Goal: Communication & Community: Ask a question

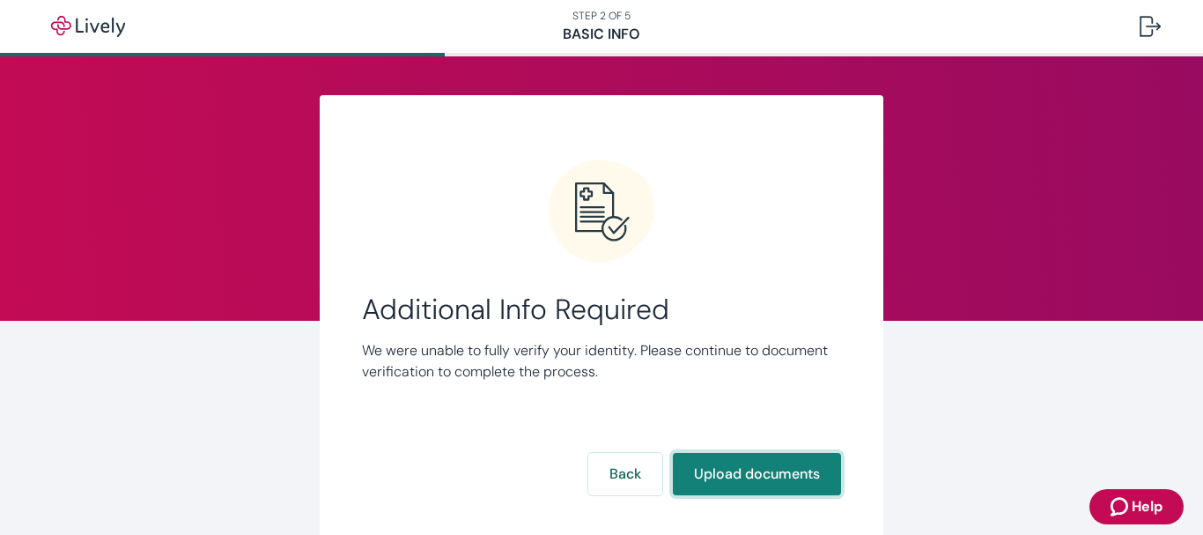
click at [730, 481] on button "Upload documents" at bounding box center [757, 474] width 168 height 42
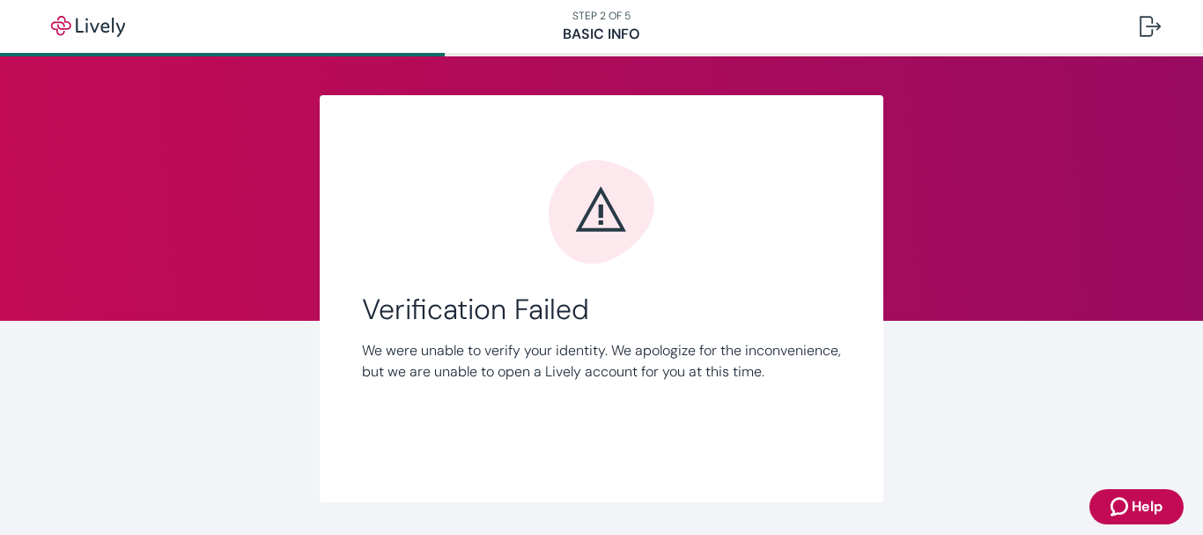
click at [890, 98] on div "Link Account Verification Failed We were unable to verify your identity. We apo…" at bounding box center [602, 298] width 846 height 407
click at [1142, 502] on span "Help" at bounding box center [1147, 506] width 31 height 21
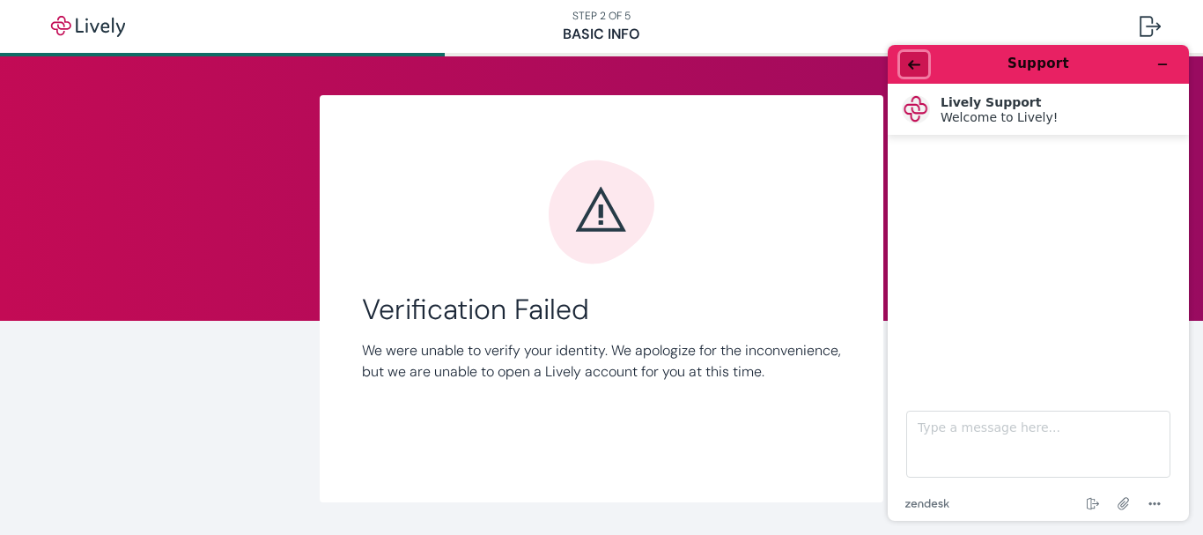
click at [918, 63] on icon "Back" at bounding box center [914, 64] width 12 height 12
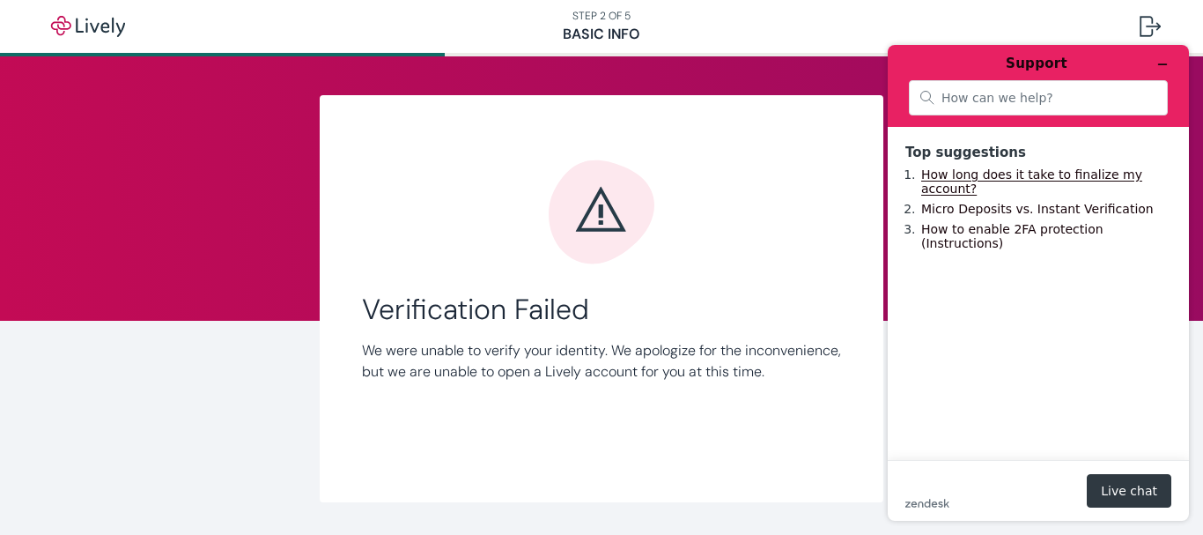
click at [996, 180] on link "How long does it take to finalize my account?" at bounding box center [1031, 181] width 221 height 28
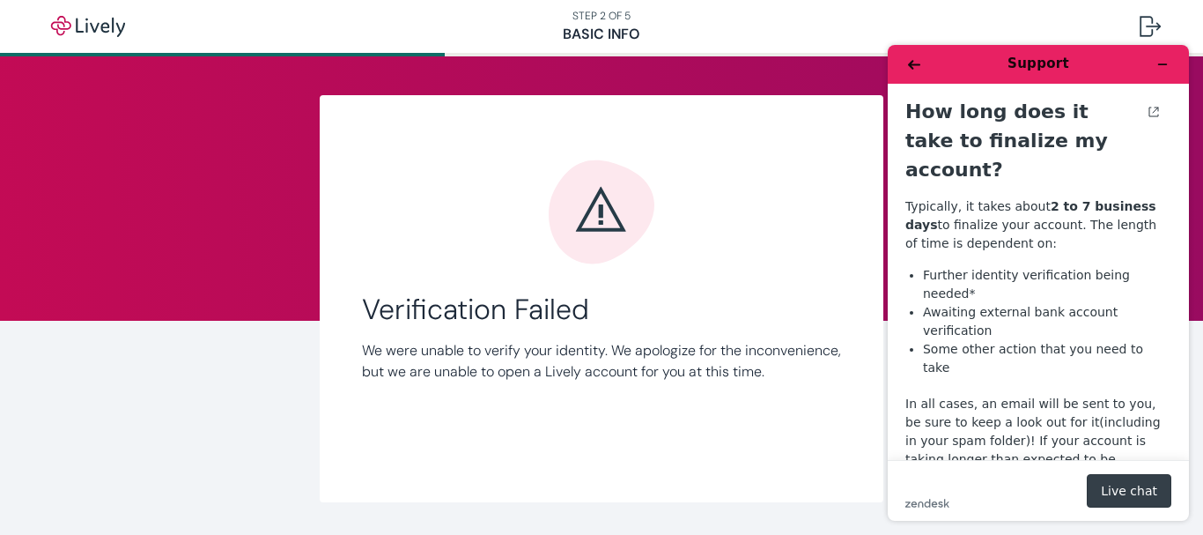
click at [1140, 483] on button "Live chat" at bounding box center [1129, 490] width 85 height 33
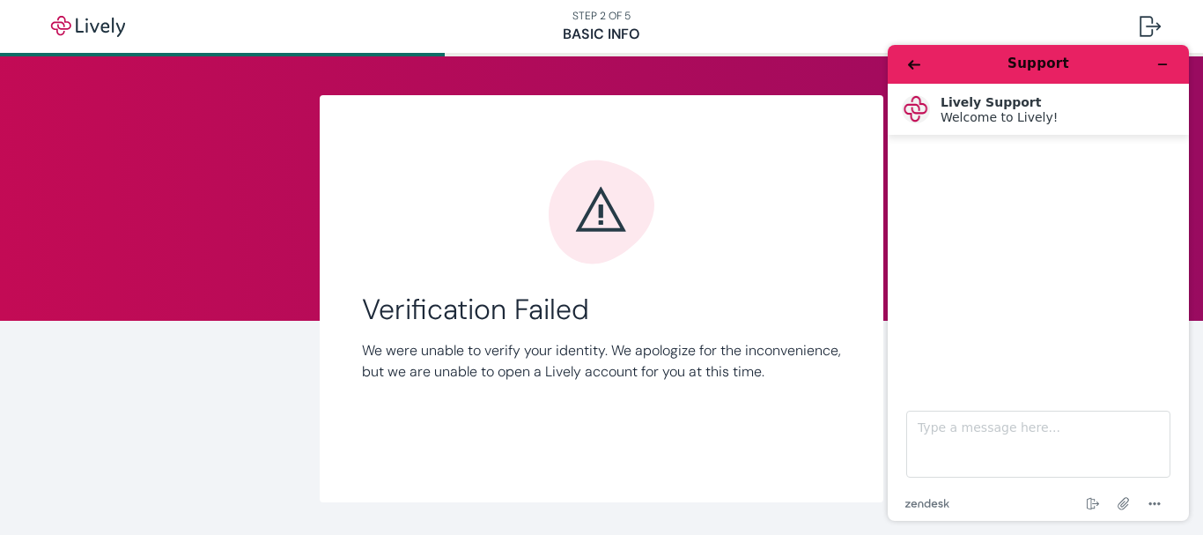
click at [984, 149] on div at bounding box center [1038, 253] width 266 height 210
click at [934, 157] on div at bounding box center [1038, 253] width 266 height 210
click at [991, 437] on textarea "Type a message here..." at bounding box center [1038, 443] width 264 height 67
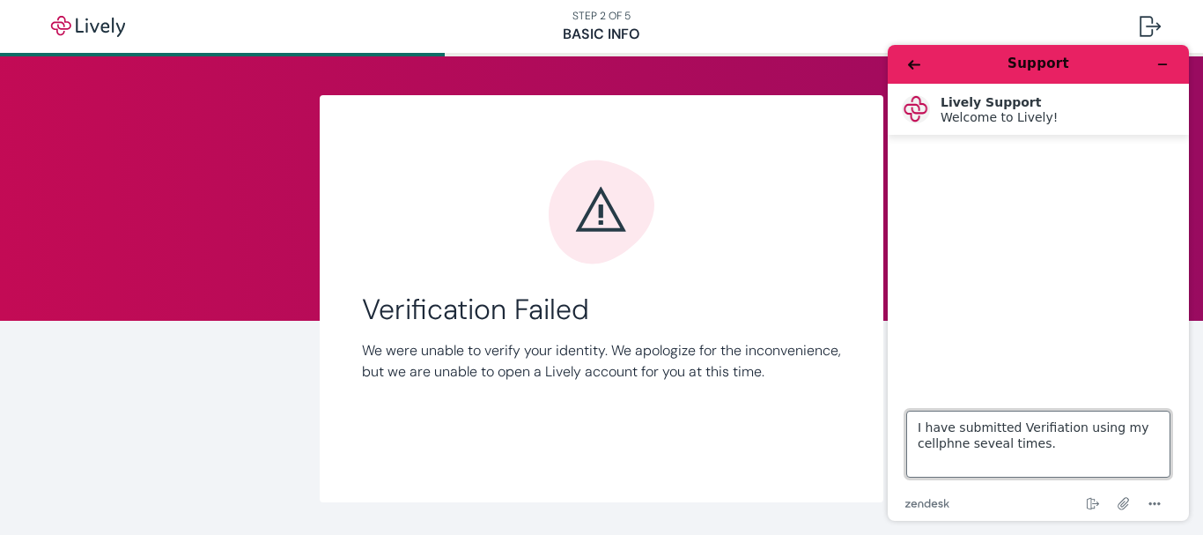
click at [949, 446] on textarea "I have submitted Verifiation using my cellphne seveal times." at bounding box center [1038, 443] width 264 height 67
click at [997, 446] on textarea "I have submitted Verifiation using my cellphone seveal times." at bounding box center [1038, 443] width 264 height 67
click at [1038, 432] on textarea "I have submitted Verifiation using my cellphone several times." at bounding box center [1038, 443] width 264 height 67
click at [1060, 447] on textarea "I have submitted Verification using my cellphone several times." at bounding box center [1038, 443] width 264 height 67
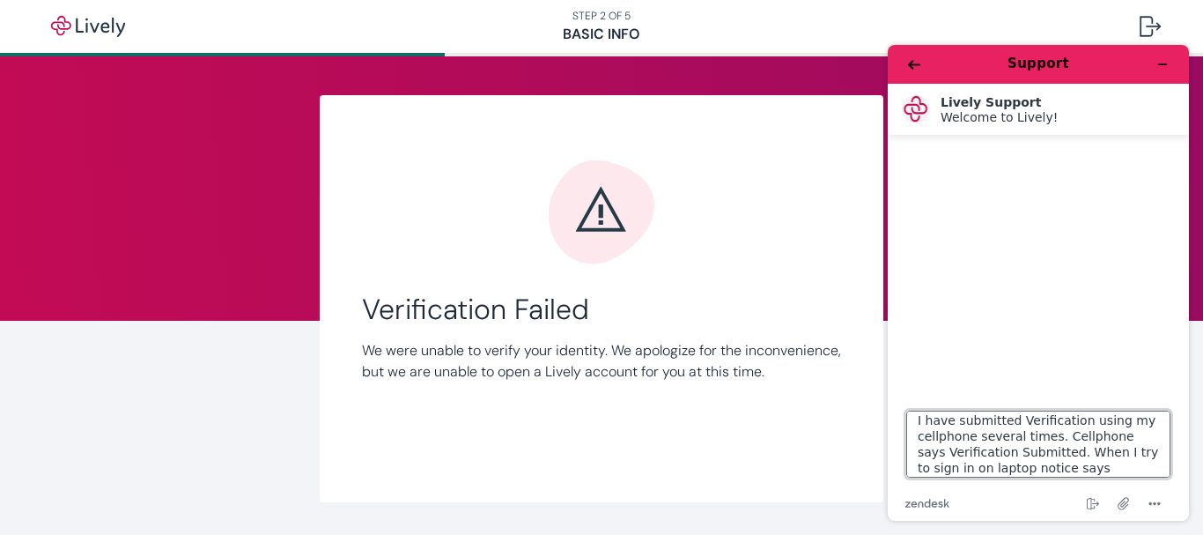
scroll to position [23, 0]
type textarea "I have submitted Verification using my cellphone several times. Cellphone says …"
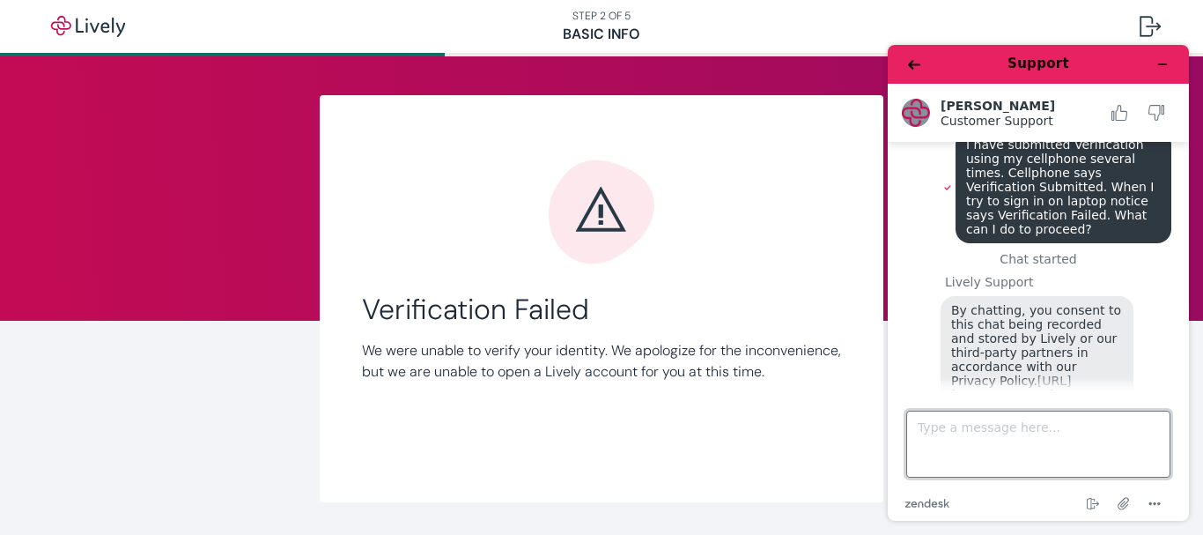
scroll to position [0, 0]
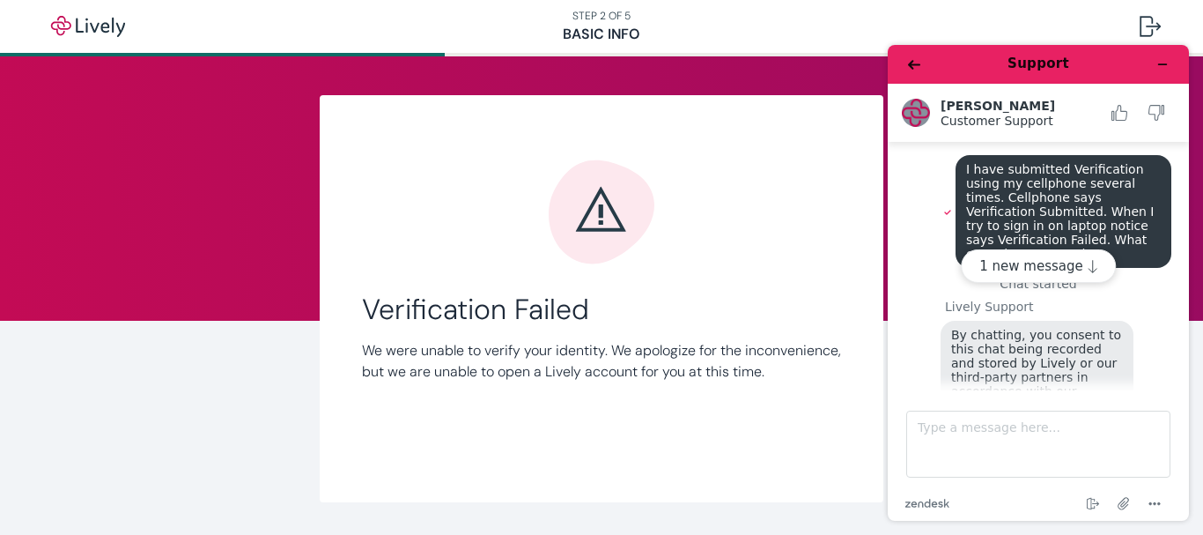
drag, startPoint x: 1197, startPoint y: 196, endPoint x: 1202, endPoint y: 255, distance: 59.2
click at [1197, 200] on div "Support Ashlyn Customer Support Customer Support I have submitted Verification …" at bounding box center [1038, 283] width 329 height 504
click at [1063, 260] on button "1 new message" at bounding box center [1038, 265] width 155 height 33
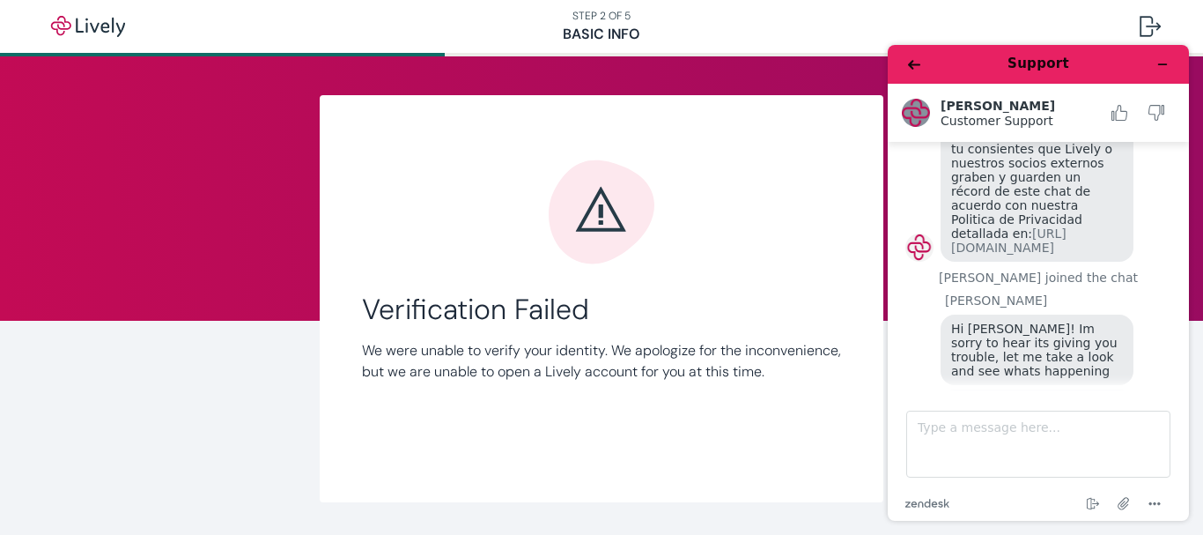
scroll to position [462, 0]
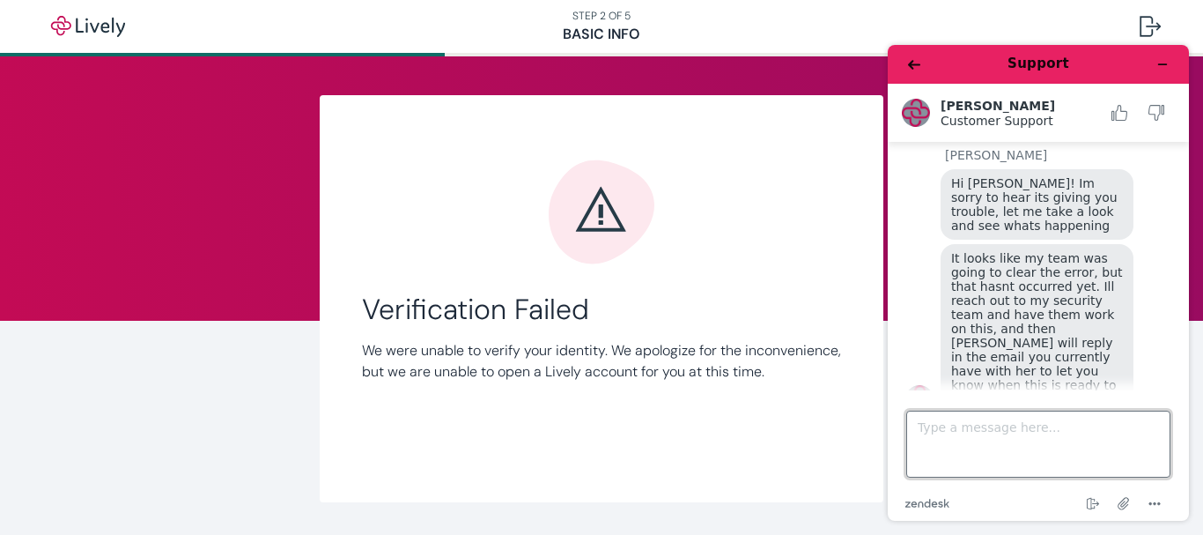
click at [948, 425] on textarea "Type a message here..." at bounding box center [1038, 443] width 264 height 67
type textarea "ok thank you."
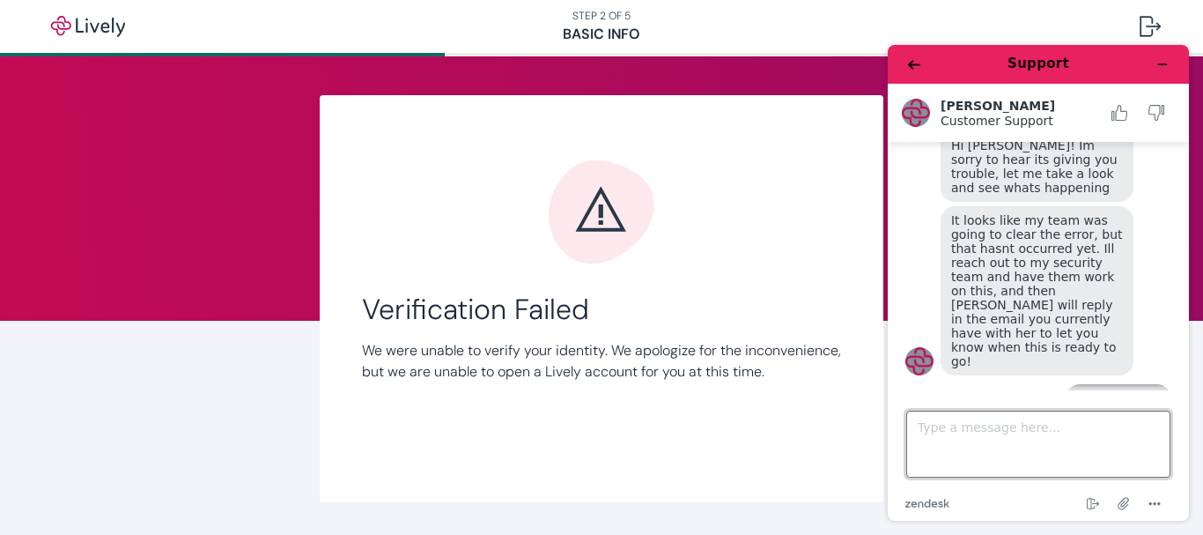
scroll to position [499, 0]
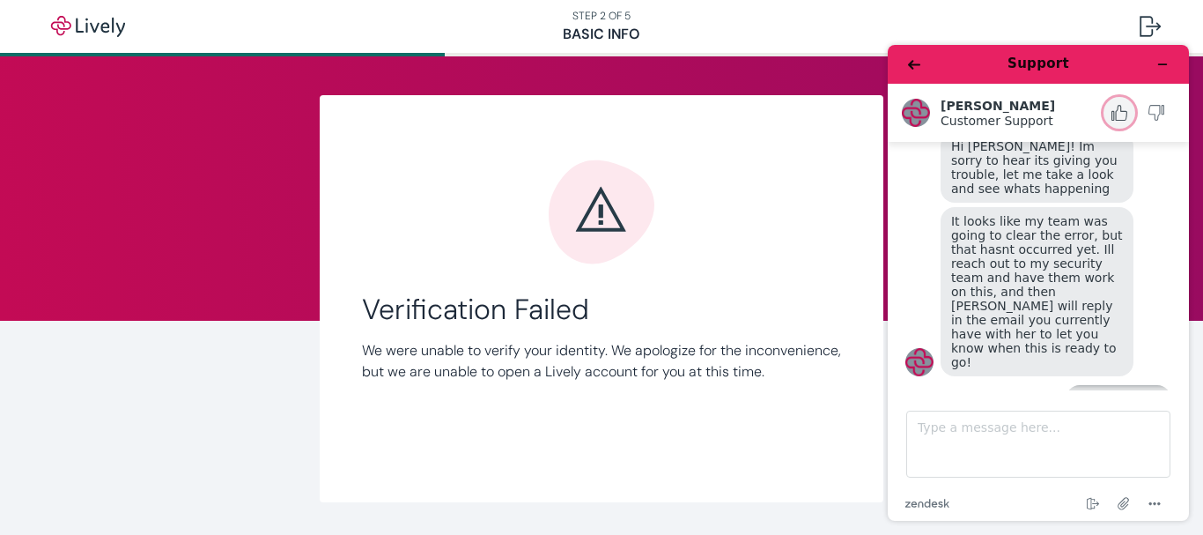
click at [1120, 109] on icon "Rate this chat as good" at bounding box center [1119, 113] width 16 height 16
